Goal: Task Accomplishment & Management: Manage account settings

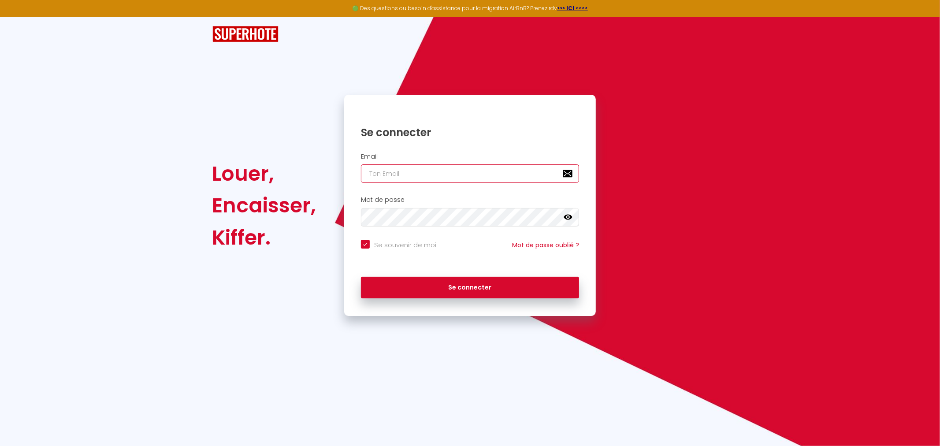
click at [395, 177] on input "email" at bounding box center [470, 173] width 219 height 19
type input "[EMAIL_ADDRESS][DOMAIN_NAME]"
click at [567, 217] on icon at bounding box center [568, 217] width 9 height 9
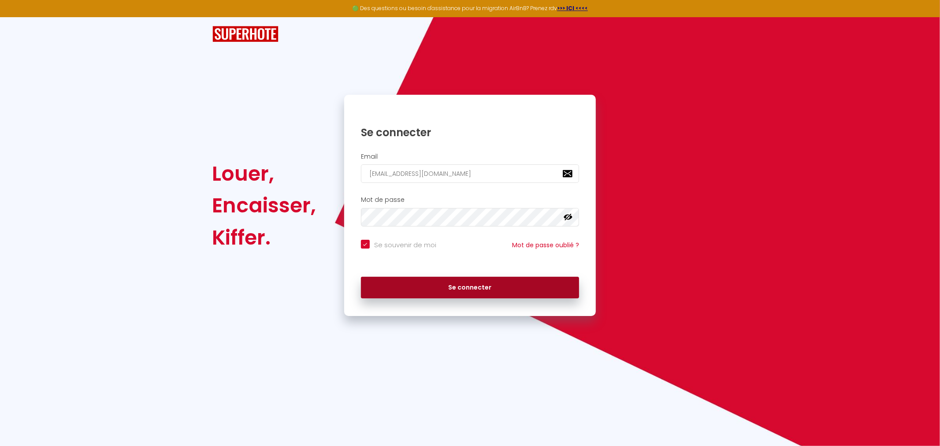
click at [562, 289] on button "Se connecter" at bounding box center [470, 288] width 219 height 22
checkbox input "true"
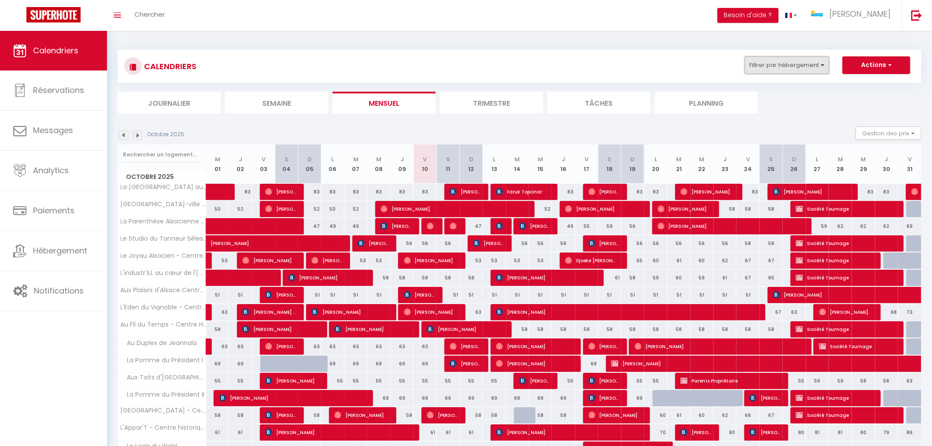
click at [813, 66] on button "Filtrer par hébergement" at bounding box center [787, 65] width 85 height 18
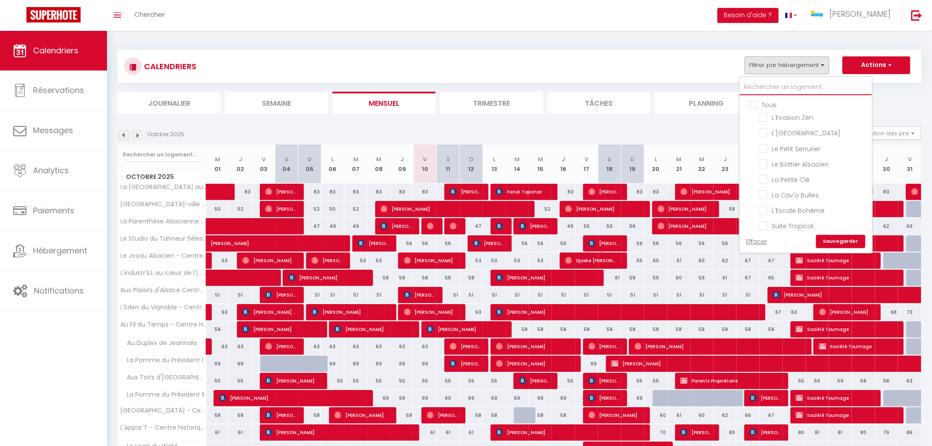
drag, startPoint x: 782, startPoint y: 81, endPoint x: 778, endPoint y: 89, distance: 8.7
click at [779, 86] on input "text" at bounding box center [806, 87] width 132 height 16
type input "pla"
checkbox input "false"
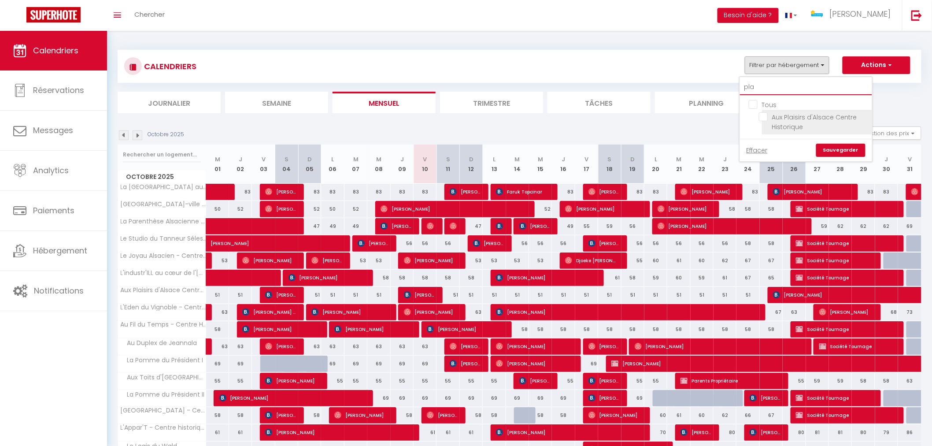
type input "pla"
drag, startPoint x: 761, startPoint y: 117, endPoint x: 833, endPoint y: 147, distance: 77.4
click at [760, 117] on input "Aux Plaisirs d'Alsace Centre Historique" at bounding box center [814, 116] width 110 height 9
checkbox input "true"
click at [833, 147] on link "Sauvegarder" at bounding box center [840, 150] width 49 height 13
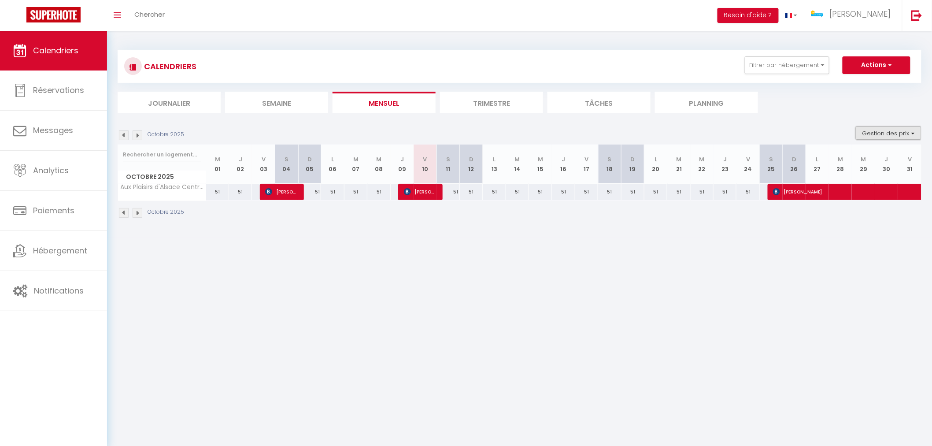
click at [893, 137] on button "Gestion des prix" at bounding box center [889, 132] width 66 height 13
click at [853, 159] on input "Nb Nuits minimum" at bounding box center [881, 160] width 79 height 9
checkbox input "true"
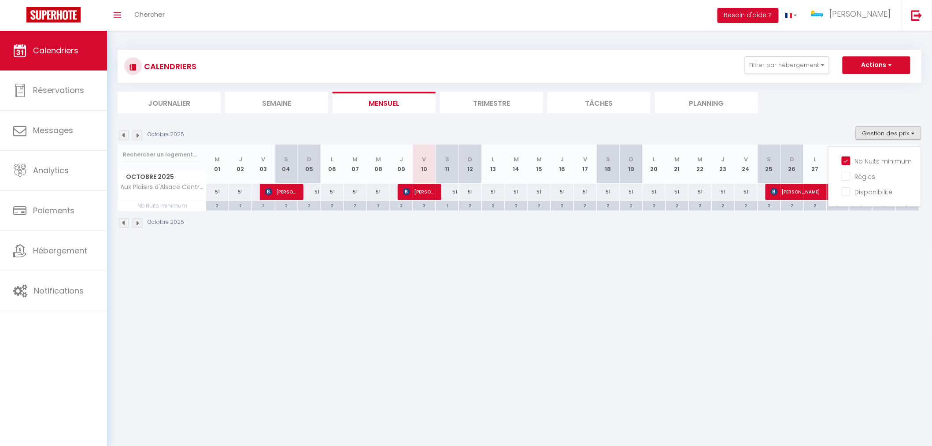
click at [514, 270] on body "🟢 Des questions ou besoin d'assistance pour la migration AirBnB? Prenez rdv >>>…" at bounding box center [466, 254] width 932 height 446
